Goal: Information Seeking & Learning: Check status

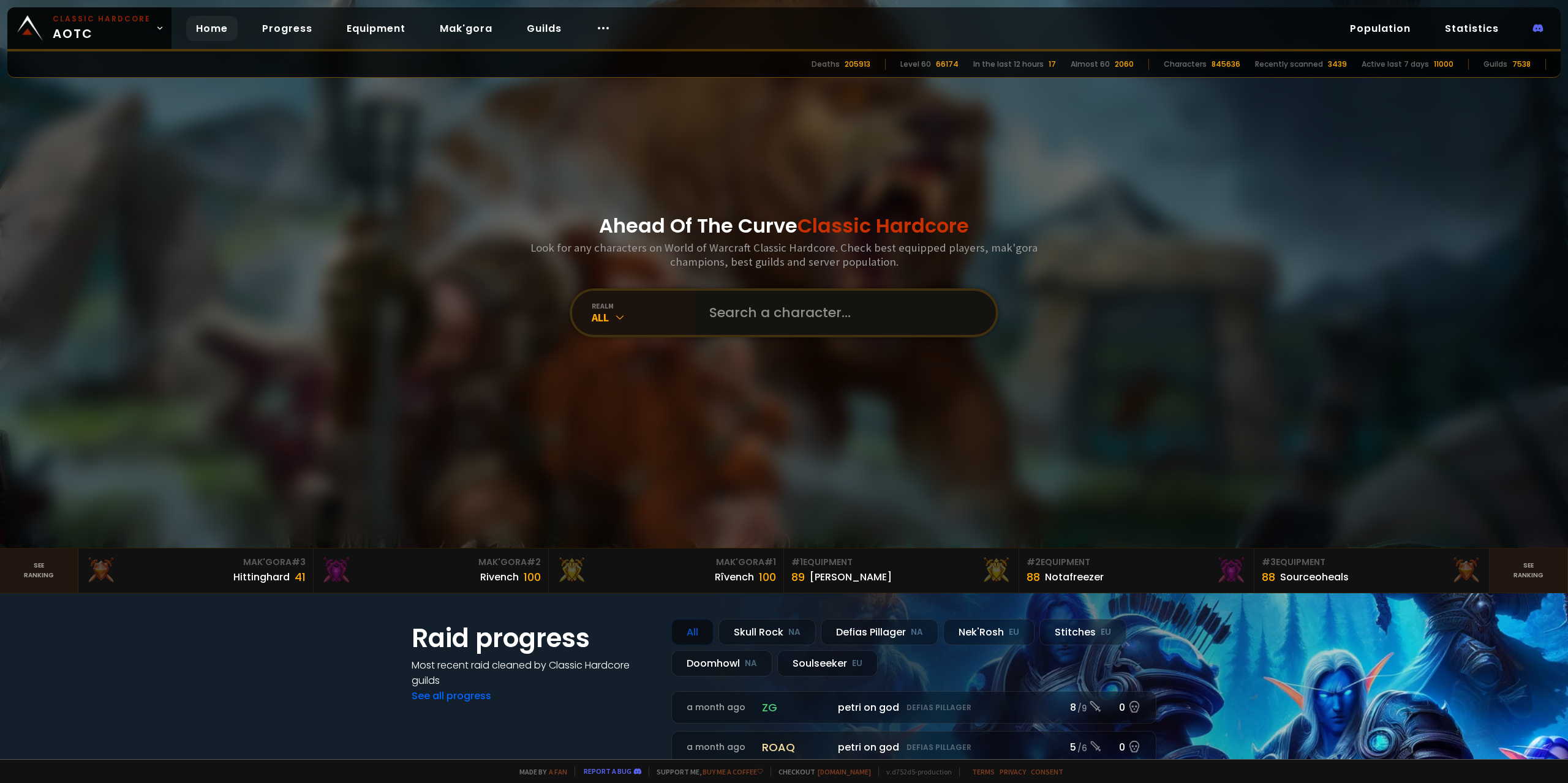
click at [780, 305] on input "text" at bounding box center [841, 312] width 280 height 44
type input "badtaco"
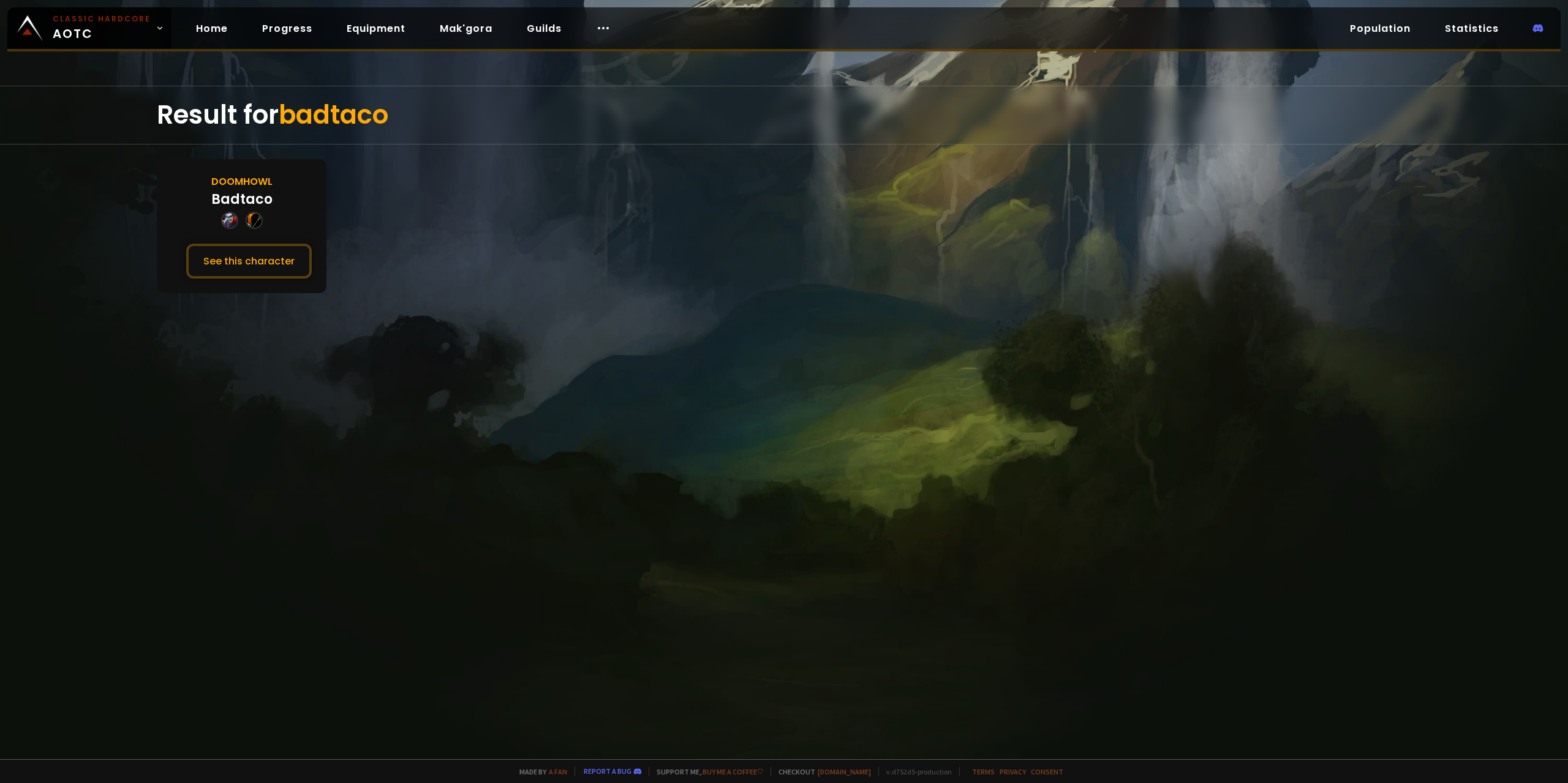
click at [267, 185] on div "Doomhowl" at bounding box center [241, 181] width 61 height 15
click at [286, 265] on button "See this character" at bounding box center [249, 261] width 126 height 35
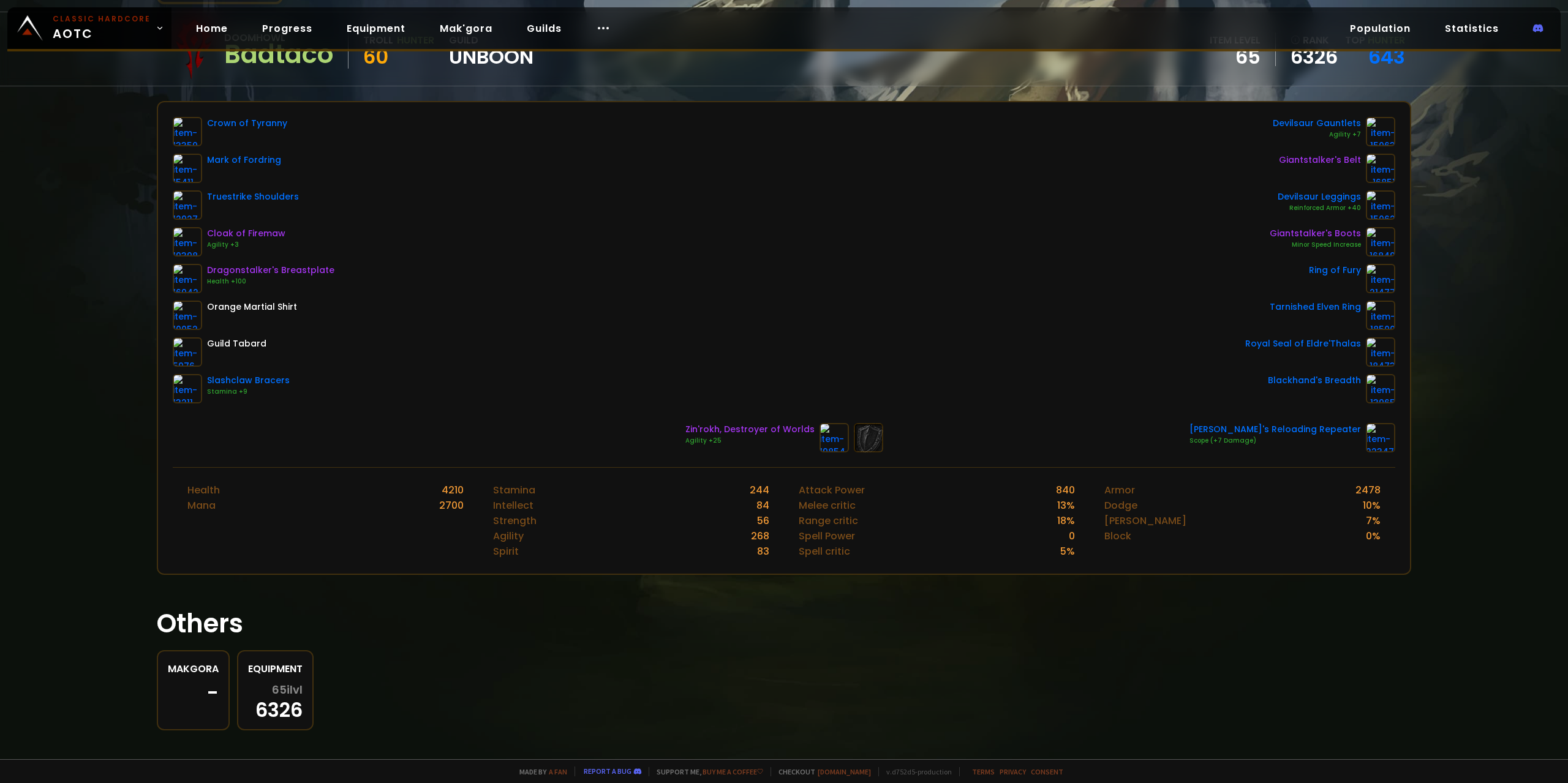
scroll to position [127, 0]
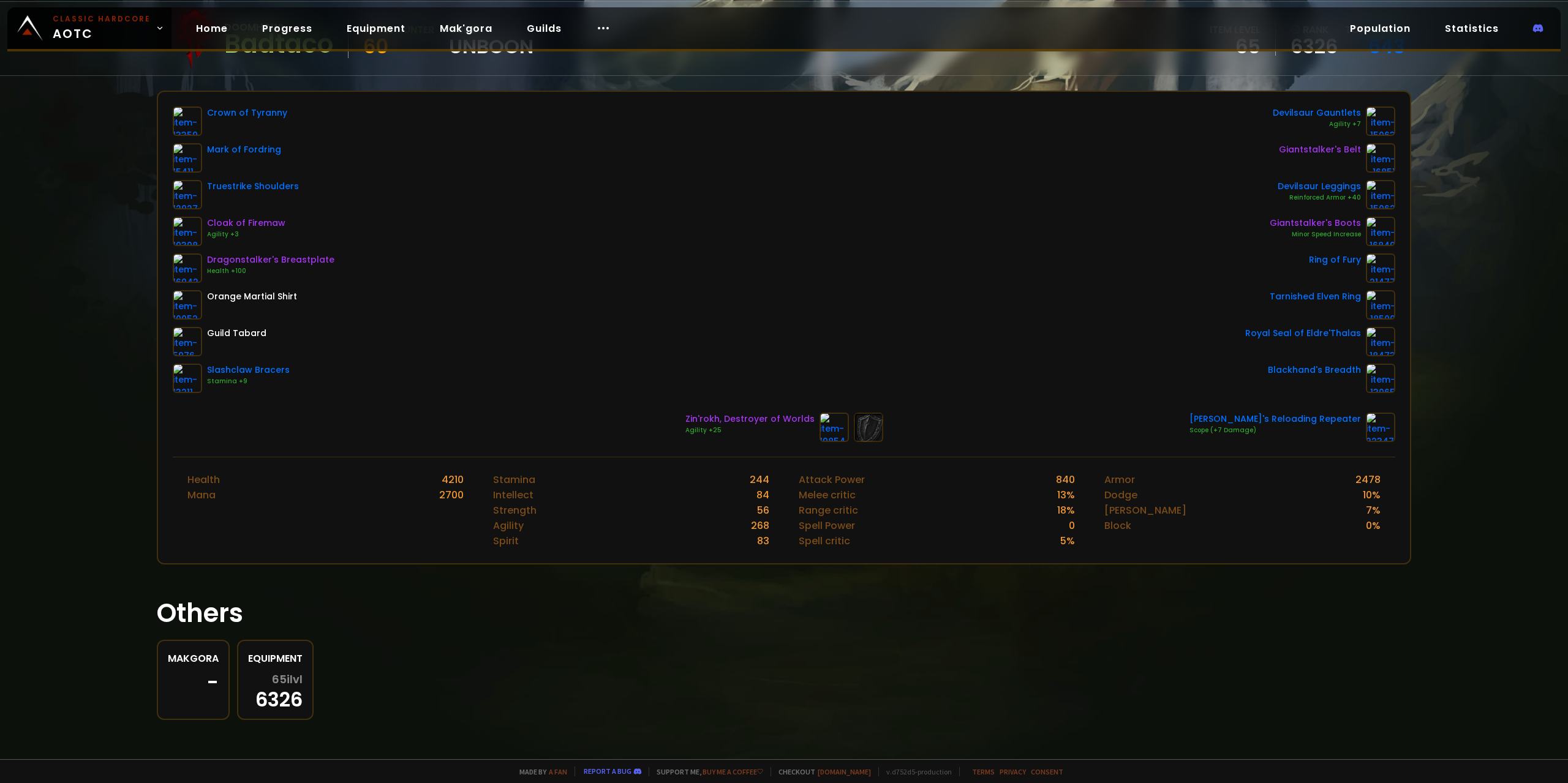
drag, startPoint x: 516, startPoint y: 437, endPoint x: 440, endPoint y: 410, distance: 80.7
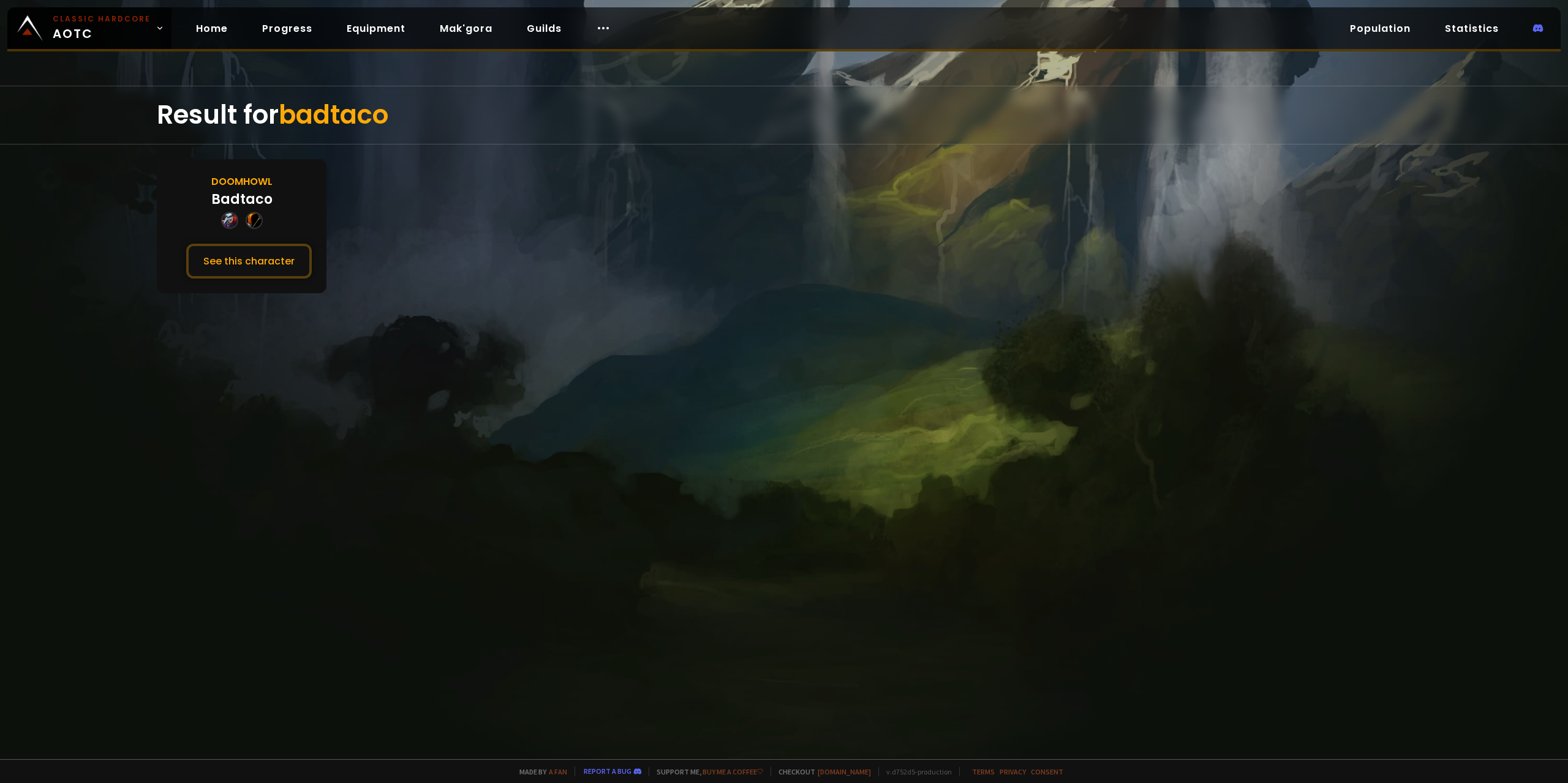
drag, startPoint x: 556, startPoint y: 164, endPoint x: 543, endPoint y: 156, distance: 15.3
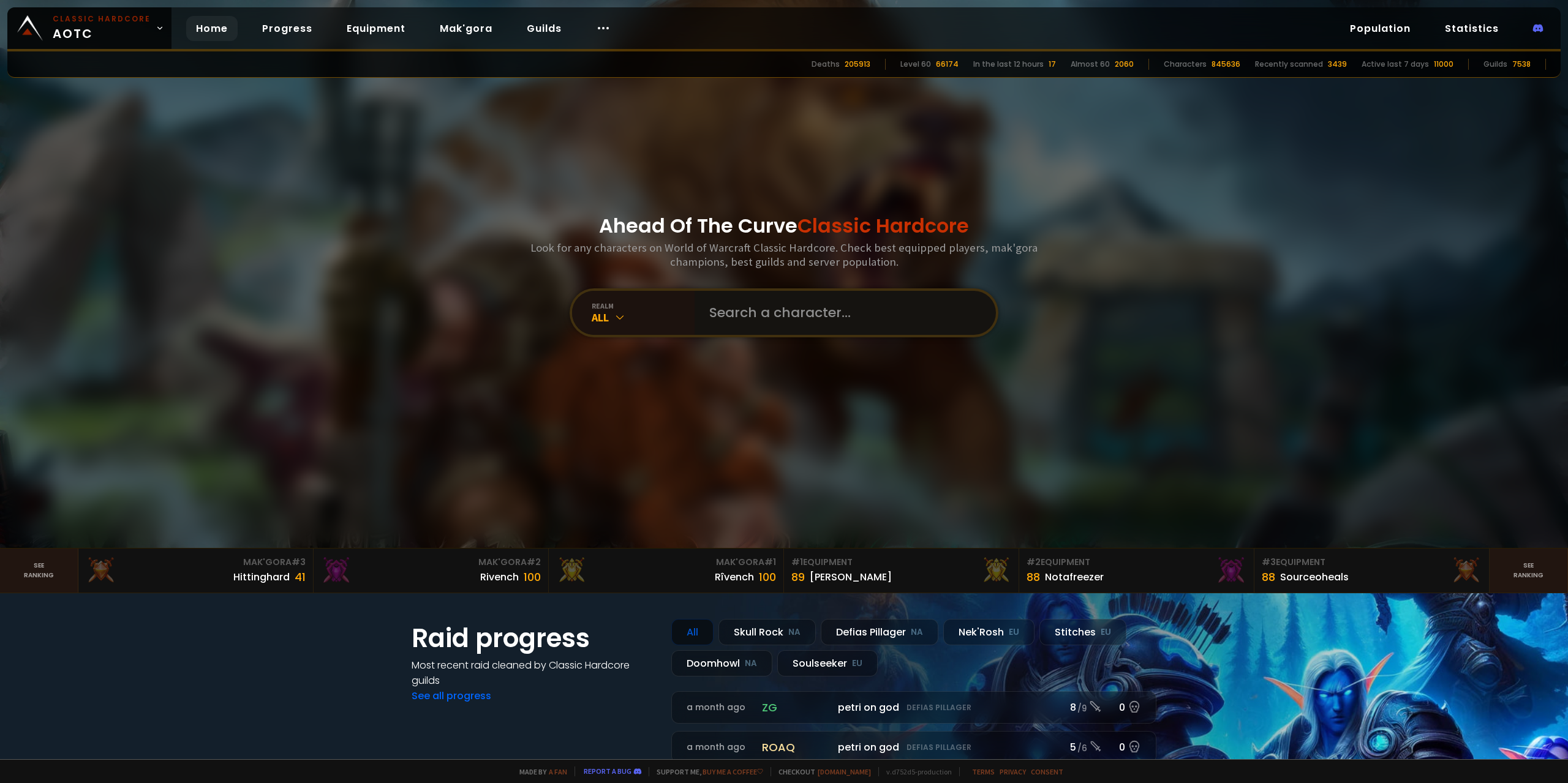
click at [755, 325] on input "text" at bounding box center [841, 312] width 280 height 44
type input "taco"
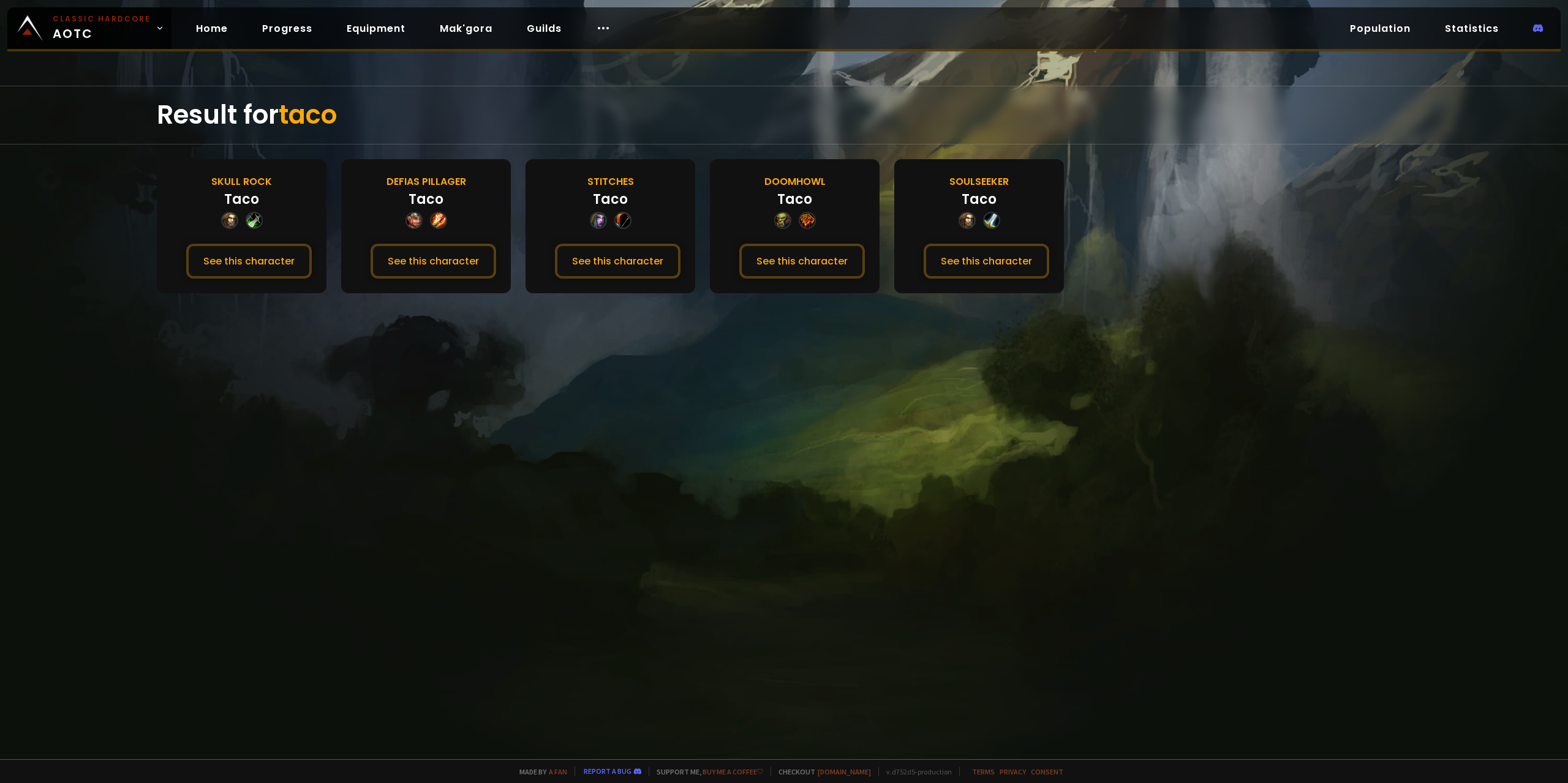
drag, startPoint x: 805, startPoint y: 256, endPoint x: 830, endPoint y: 329, distance: 77.2
click at [830, 329] on div "Result for taco Skull Rock Taco See this character Defias Pillager Taco See thi…" at bounding box center [784, 422] width 1568 height 673
click at [819, 245] on button "See this character" at bounding box center [802, 261] width 126 height 35
